Goal: Transaction & Acquisition: Purchase product/service

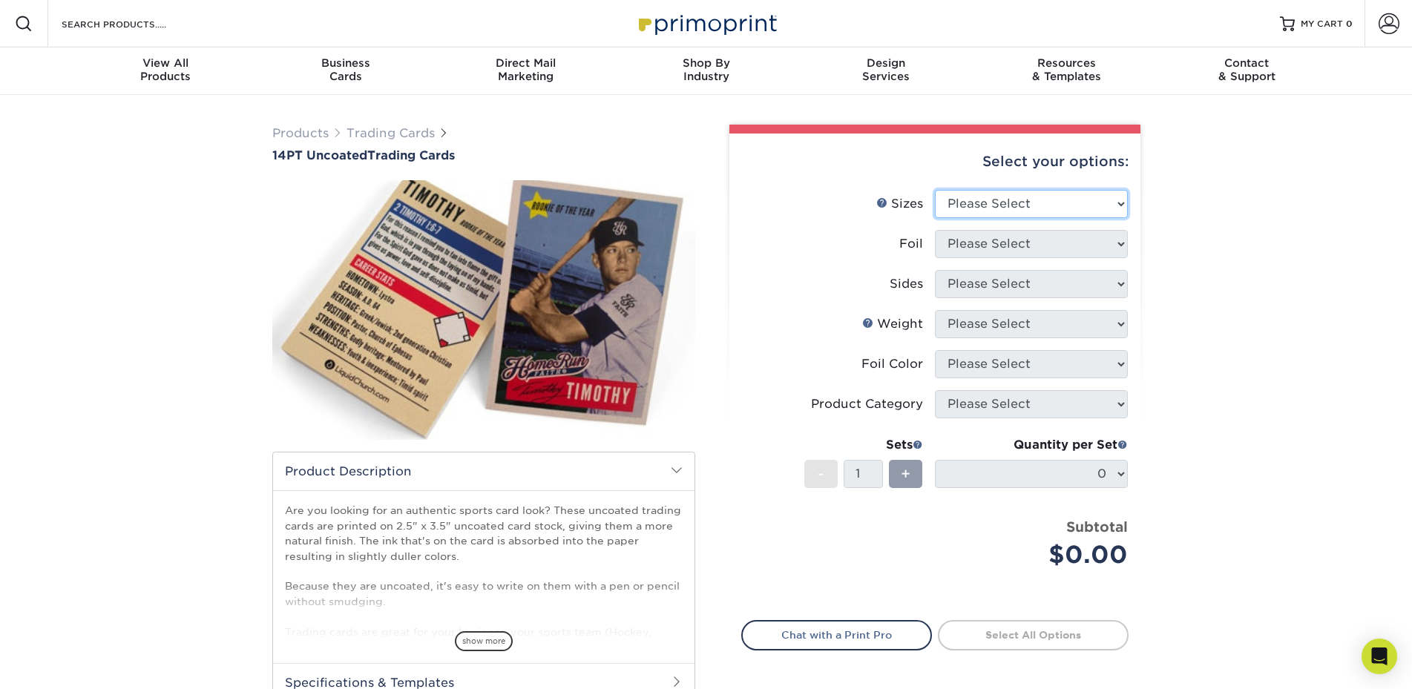
click at [935, 190] on select "Please Select 2.5" x 3.5"" at bounding box center [1031, 204] width 193 height 28
select select "2.50x3.50"
click option "2.5" x 3.5"" at bounding box center [0, 0] width 0 height 0
click at [935, 230] on select "Please Select Yes No" at bounding box center [1031, 244] width 193 height 28
select select "0"
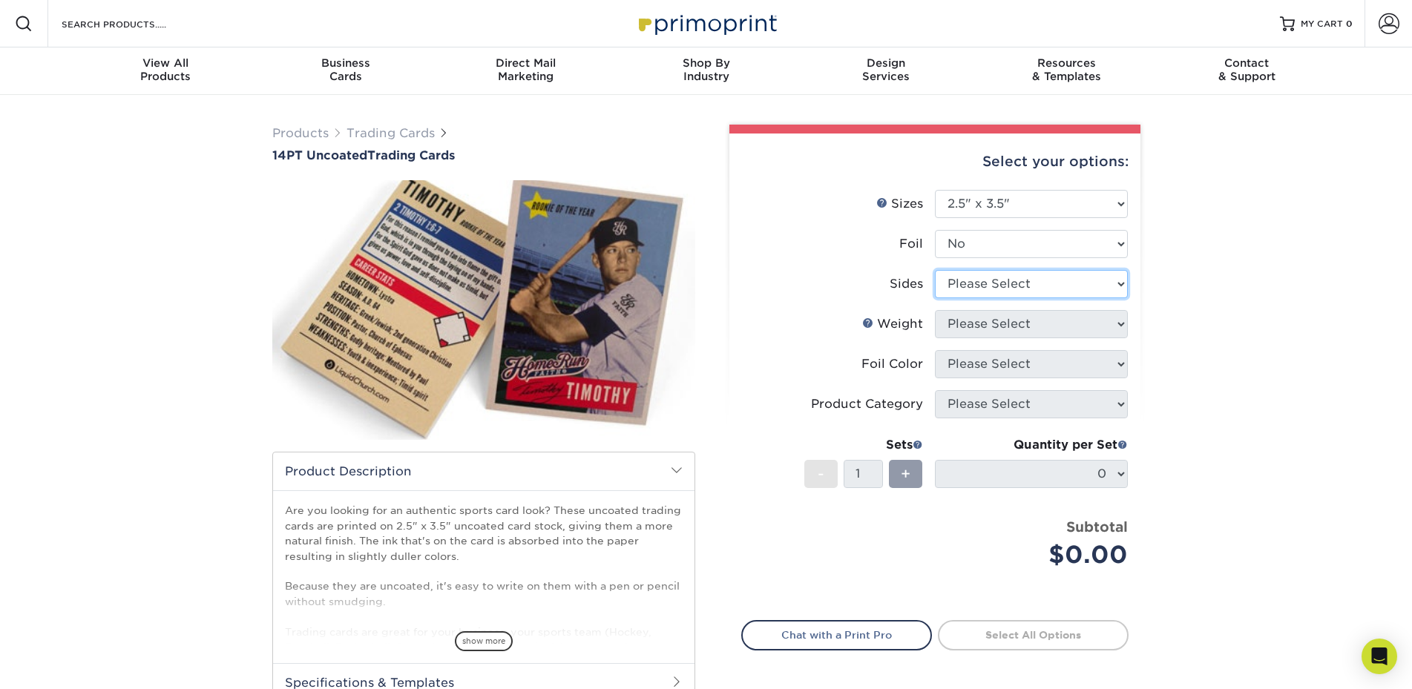
click at [935, 270] on select "Please Select Print Both Sides Print Front Only" at bounding box center [1031, 284] width 193 height 28
select select "13abbda7-1d64-4f25-8bb2-c179b224825d"
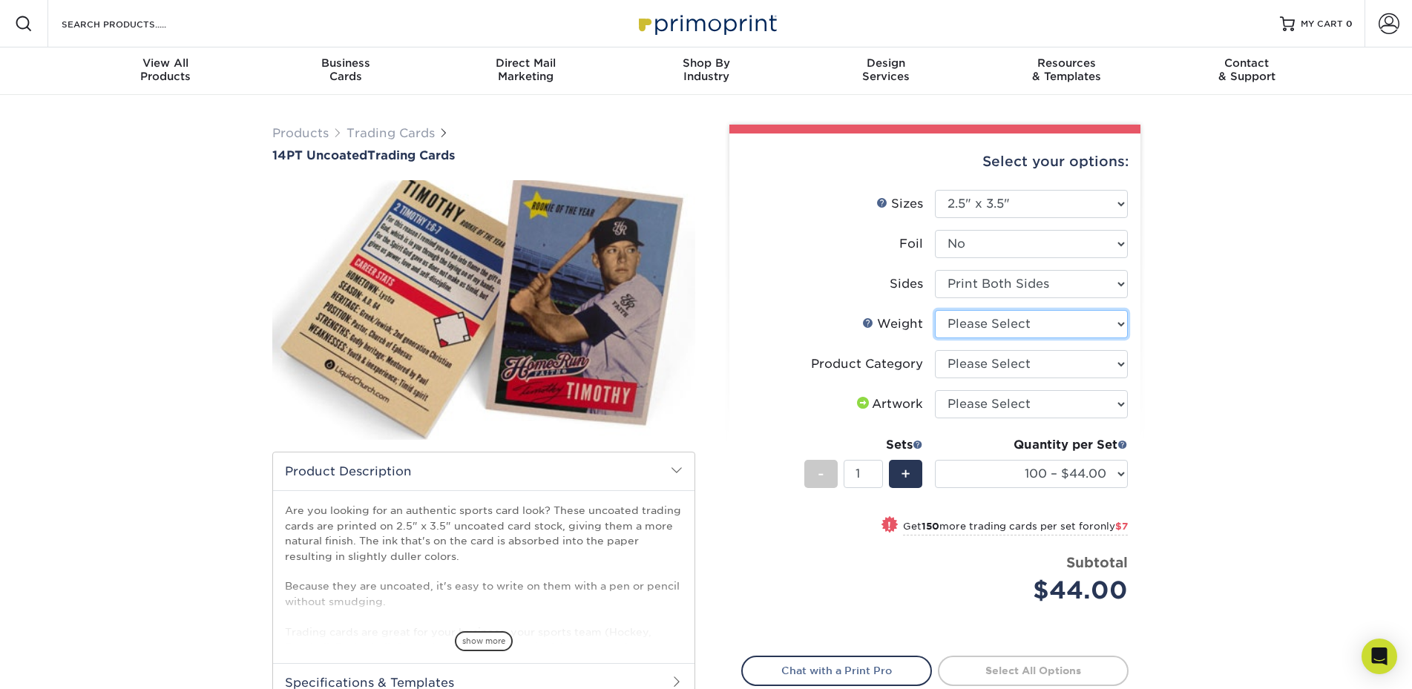
click at [935, 310] on select "Please Select 14PT Uncoated" at bounding box center [1031, 324] width 193 height 28
select select "14PT Uncoated"
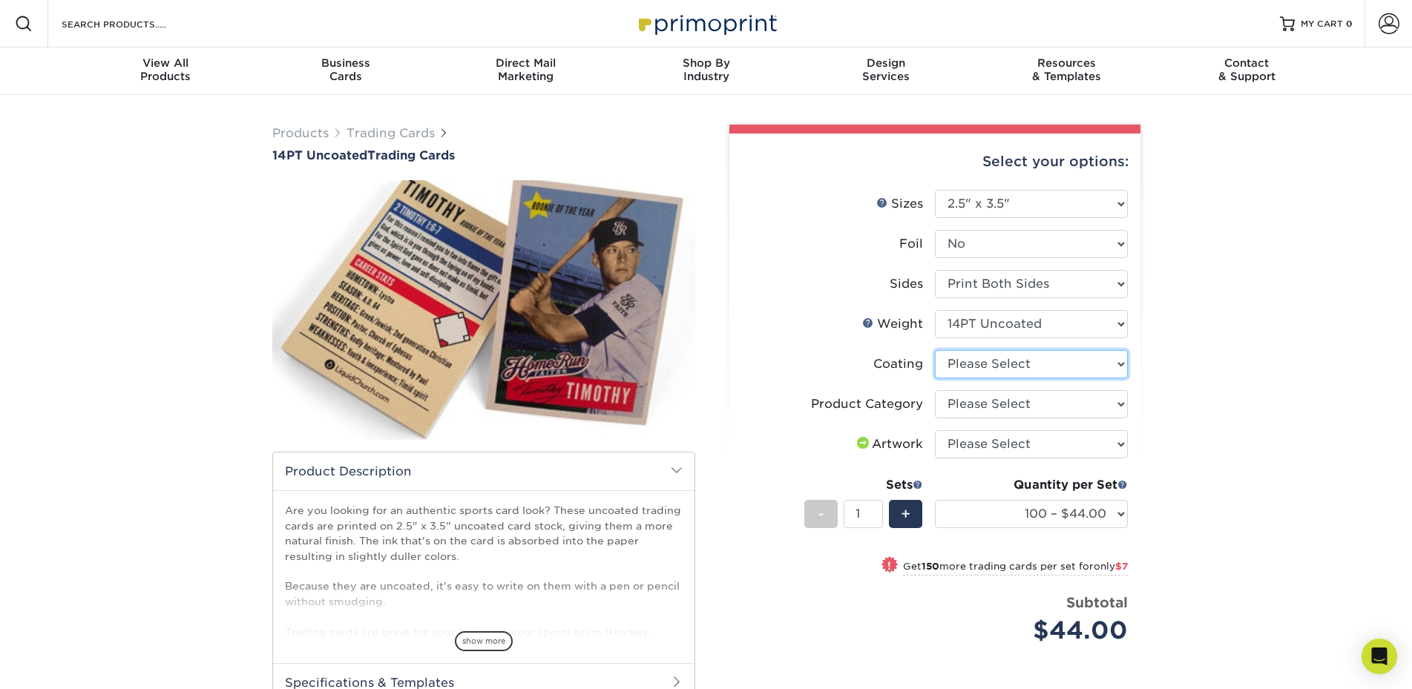
click at [935, 350] on select at bounding box center [1031, 364] width 193 height 28
select select "3e7618de-abca-4bda-9f97-8b9129e913d8"
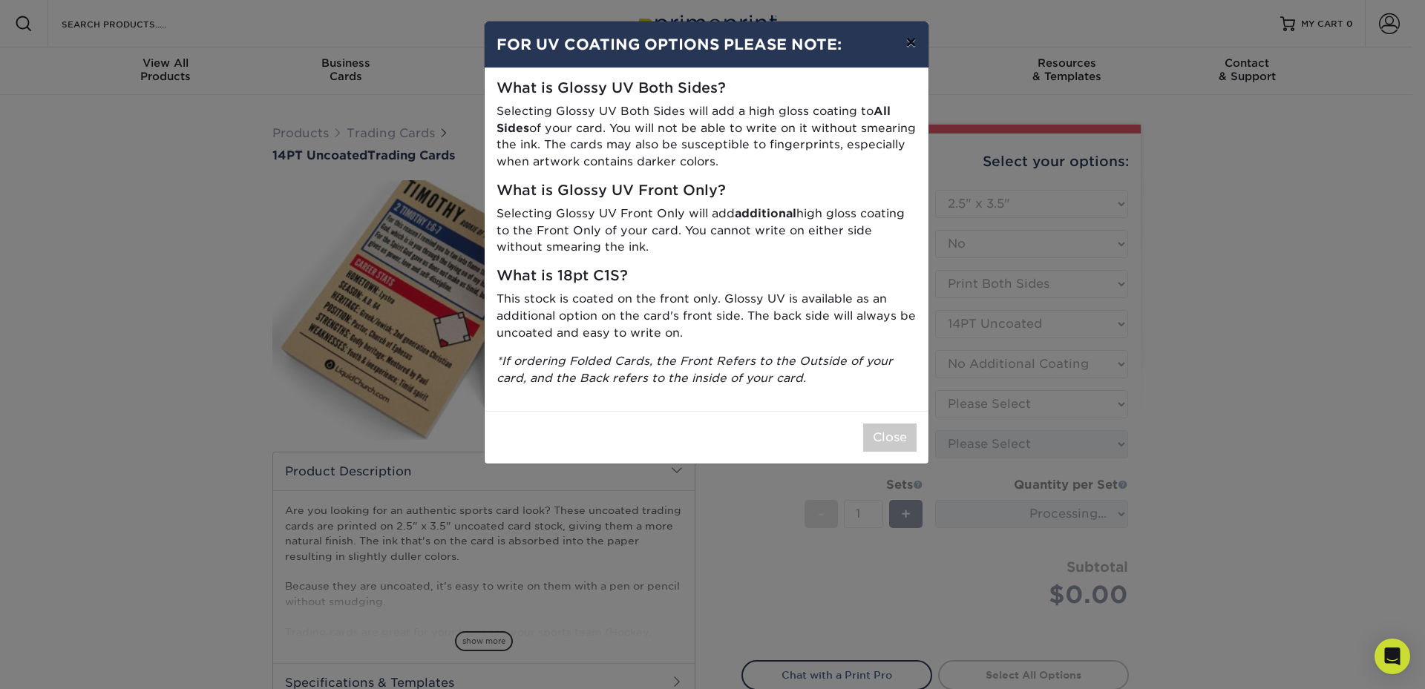
click at [912, 42] on button "×" at bounding box center [910, 43] width 34 height 42
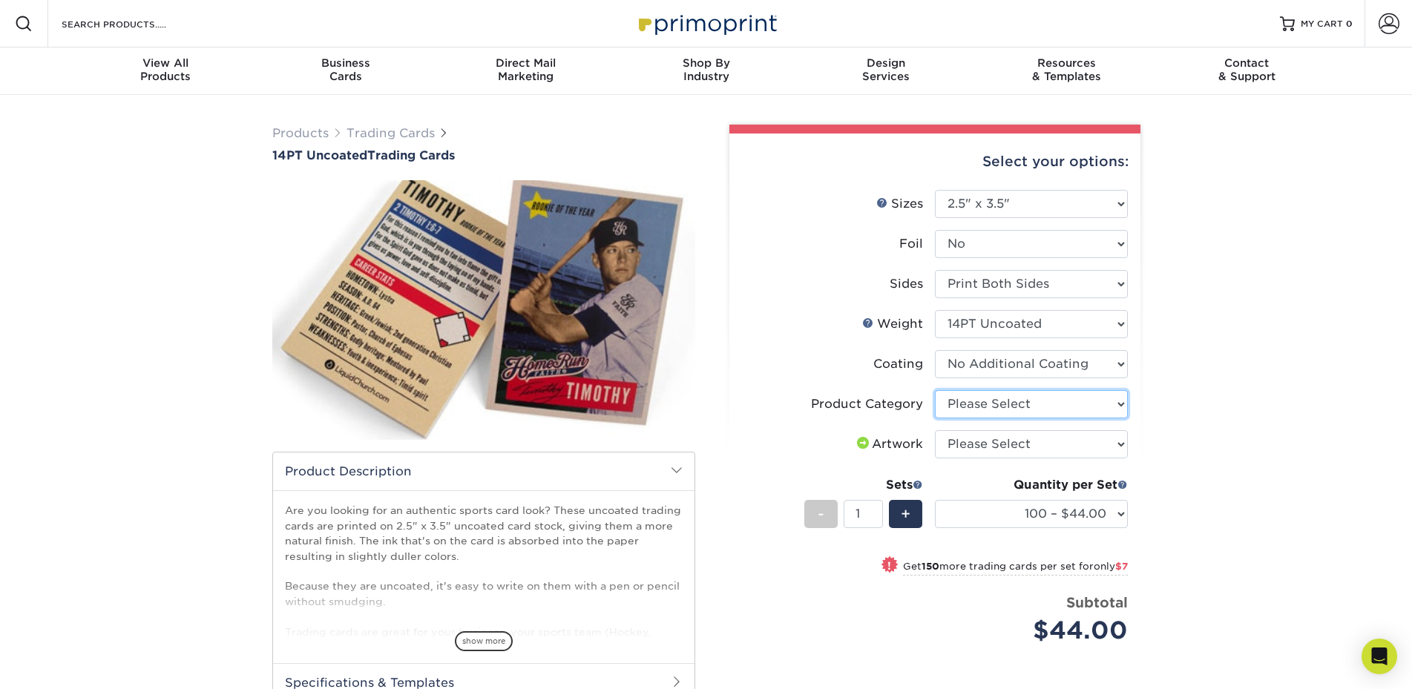
click at [935, 390] on select "Please Select Trading Cards" at bounding box center [1031, 404] width 193 height 28
select select "c2f9bce9-36c2-409d-b101-c29d9d031e18"
click option "Trading Cards" at bounding box center [0, 0] width 0 height 0
click at [935, 430] on select "Please Select I will upload files I need a design - $100" at bounding box center [1031, 444] width 193 height 28
select select "upload"
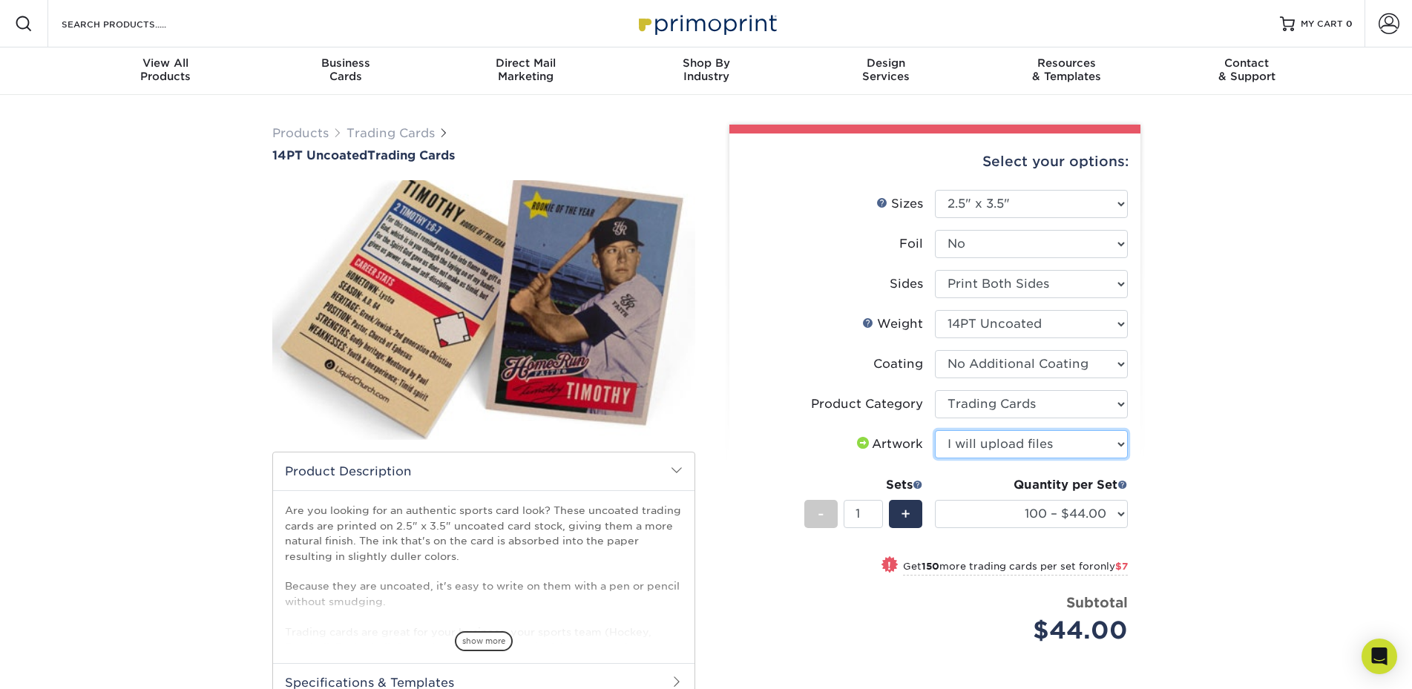
click option "I will upload files" at bounding box center [0, 0] width 0 height 0
